Goal: Check status: Check status

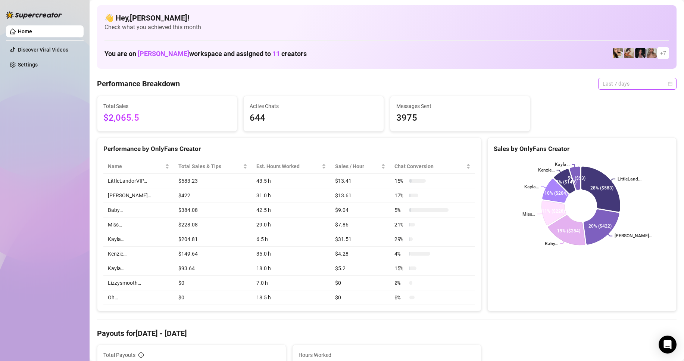
click at [615, 79] on span "Last 7 days" at bounding box center [637, 83] width 69 height 11
click at [610, 148] on div "Custom date" at bounding box center [631, 146] width 66 height 8
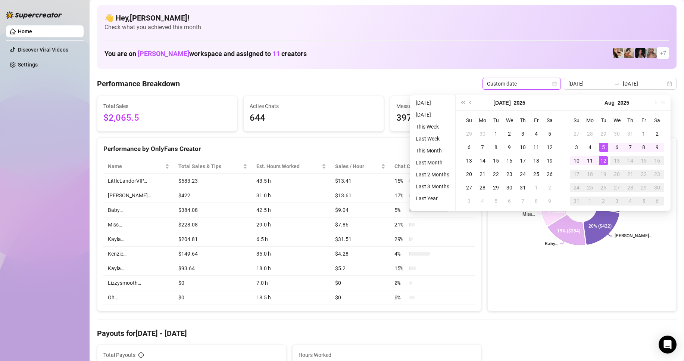
type input "[DATE]"
click at [605, 161] on div "12" at bounding box center [603, 160] width 9 height 9
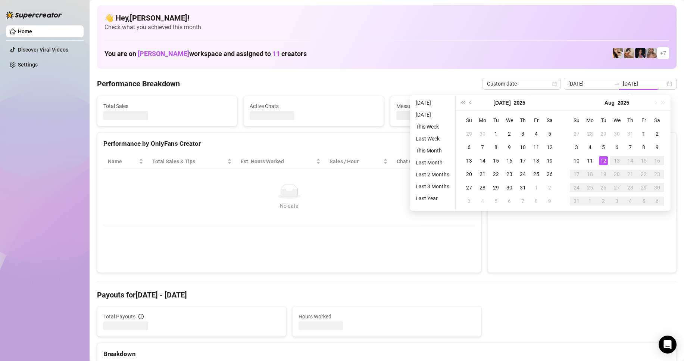
type input "[DATE]"
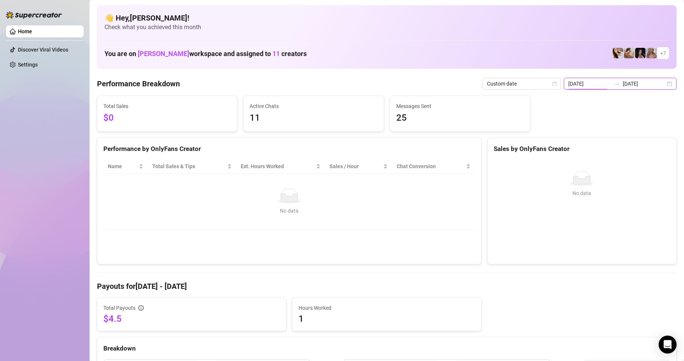
click at [595, 85] on input "[DATE]" at bounding box center [590, 84] width 43 height 8
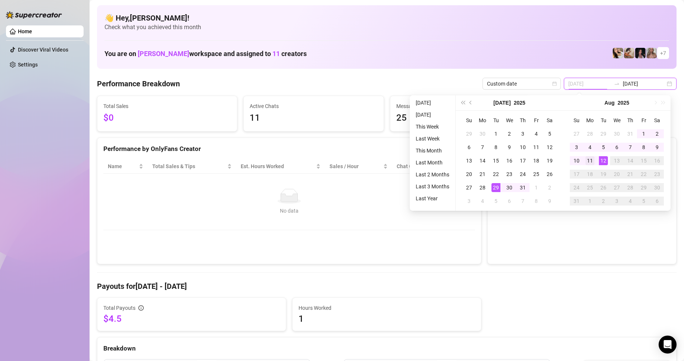
type input "[DATE]"
click at [592, 158] on div "11" at bounding box center [590, 160] width 9 height 9
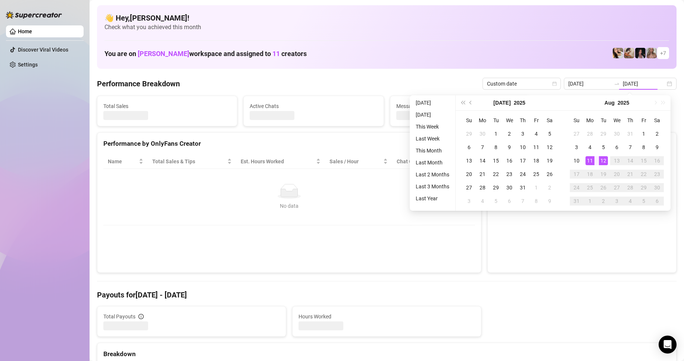
type input "[DATE]"
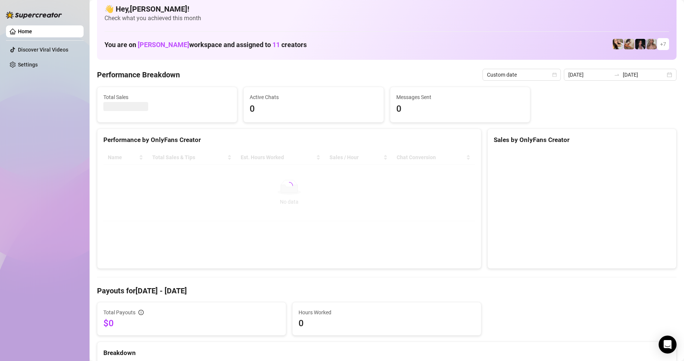
scroll to position [5, 0]
